Goal: Information Seeking & Learning: Understand process/instructions

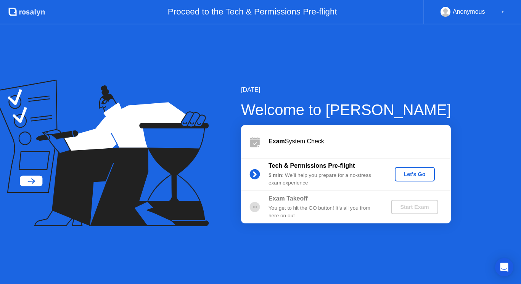
click at [412, 173] on div "Let's Go" at bounding box center [415, 174] width 34 height 6
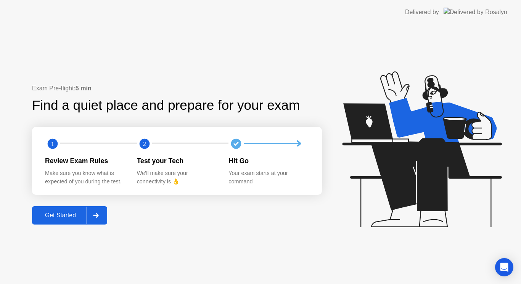
click at [69, 212] on div "Get Started" at bounding box center [60, 215] width 52 height 7
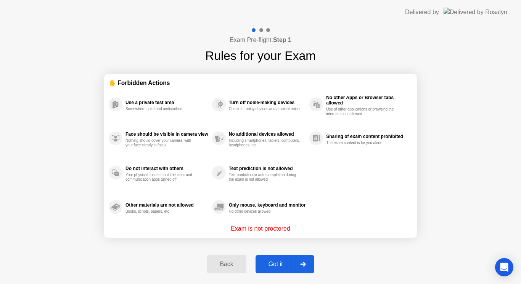
click at [275, 266] on div "Got it" at bounding box center [276, 264] width 36 height 7
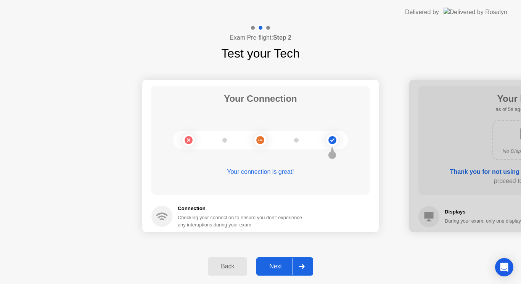
click at [275, 266] on div "Next" at bounding box center [275, 266] width 34 height 7
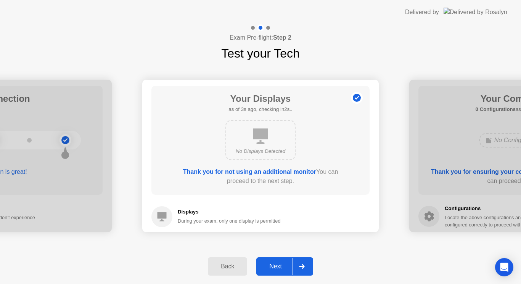
click at [275, 266] on div "Next" at bounding box center [275, 266] width 34 height 7
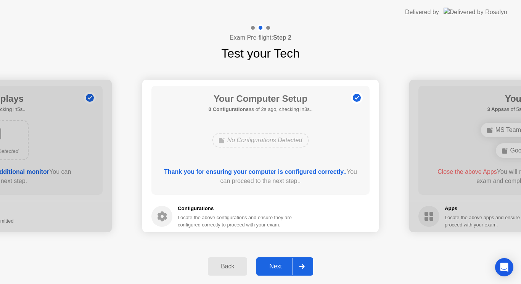
click at [275, 266] on div "Next" at bounding box center [275, 266] width 34 height 7
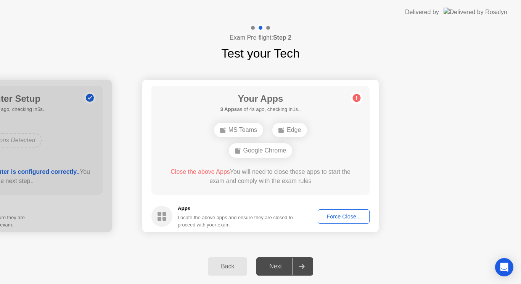
click at [332, 216] on div "Force Close..." at bounding box center [343, 216] width 47 height 6
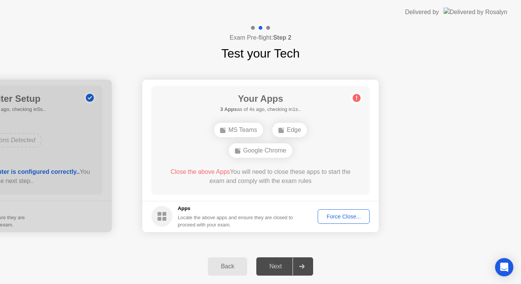
click at [349, 220] on div "Force Close..." at bounding box center [343, 216] width 47 height 6
